Goal: Task Accomplishment & Management: Manage account settings

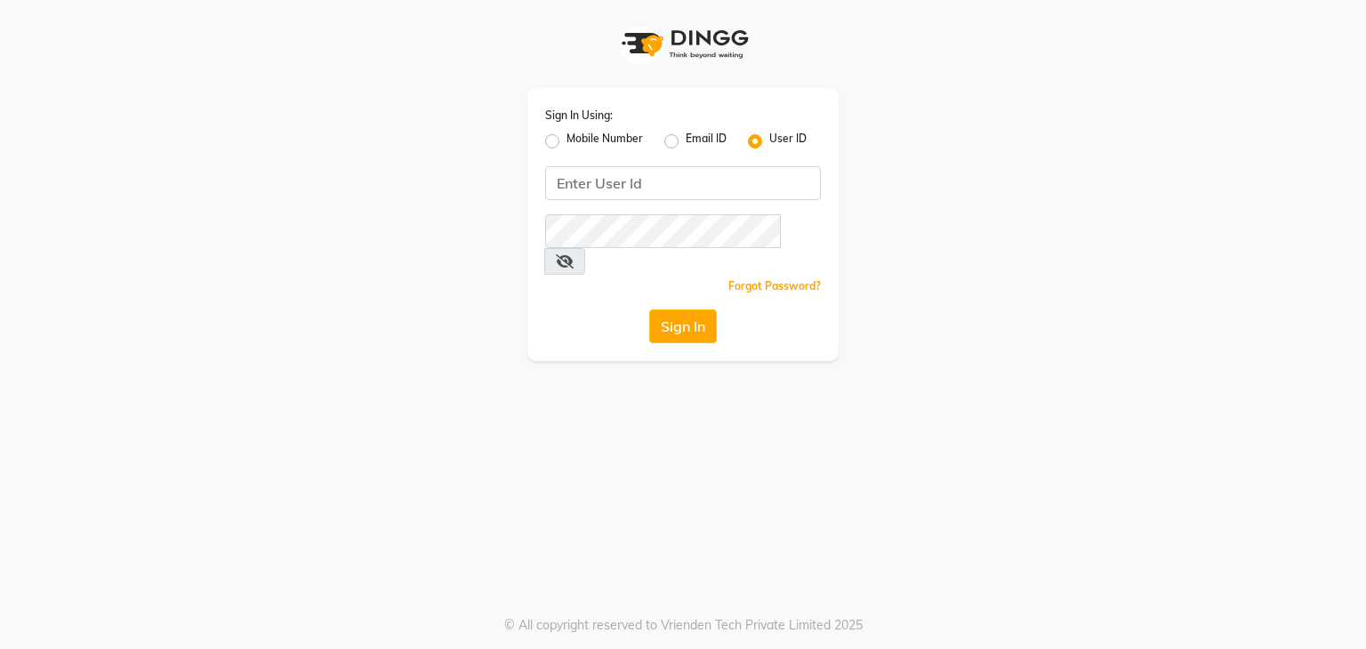
click at [646, 168] on input "Username" at bounding box center [683, 183] width 276 height 34
type input "hairstories"
click at [649, 310] on button "Sign In" at bounding box center [683, 327] width 68 height 34
